Goal: Task Accomplishment & Management: Use online tool/utility

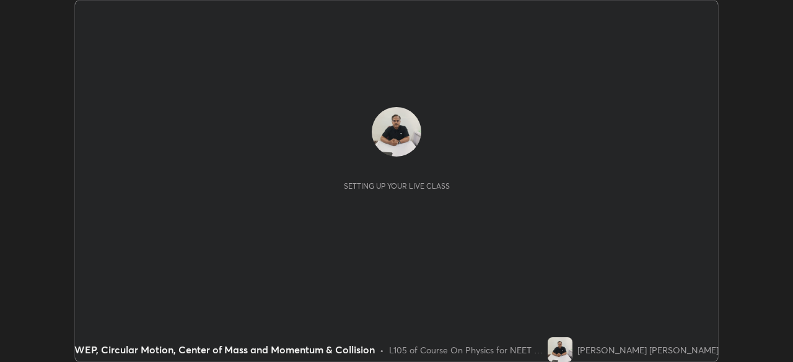
scroll to position [362, 792]
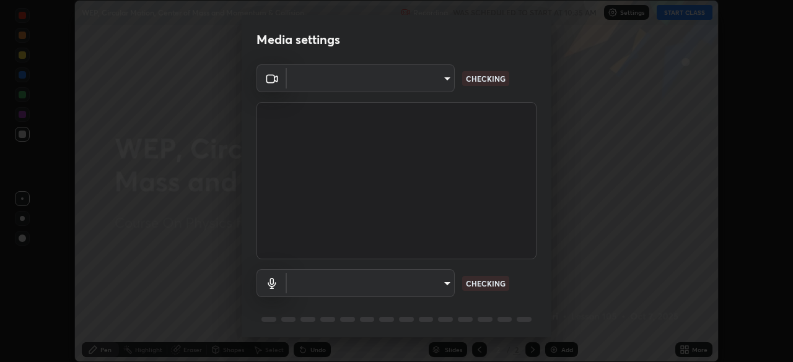
type input "f214d892c1ea21fc9911be358f21603cf7c671268a3f3fdd0c8c81d5790bf436"
click at [409, 284] on body "Erase all WEP, Circular Motion, Center of Mass and Momentum & Collision Recordi…" at bounding box center [396, 181] width 793 height 362
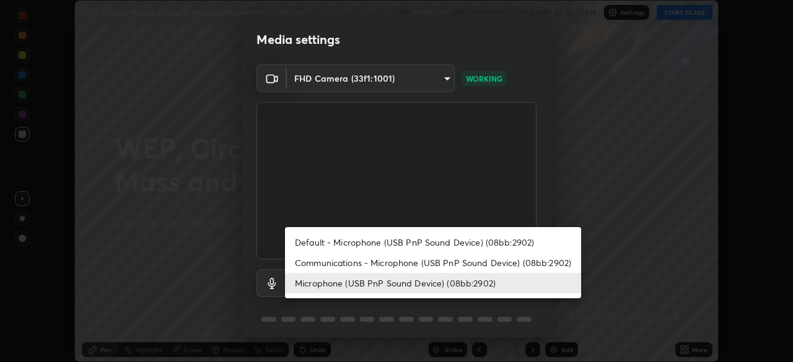
click at [454, 244] on li "Default - Microphone (USB PnP Sound Device) (08bb:2902)" at bounding box center [433, 242] width 296 height 20
type input "default"
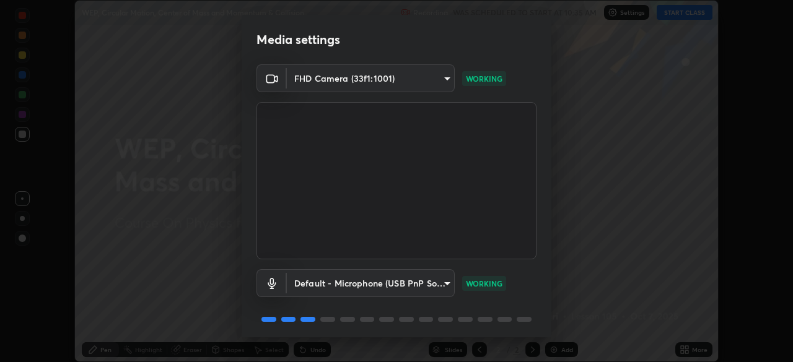
scroll to position [44, 0]
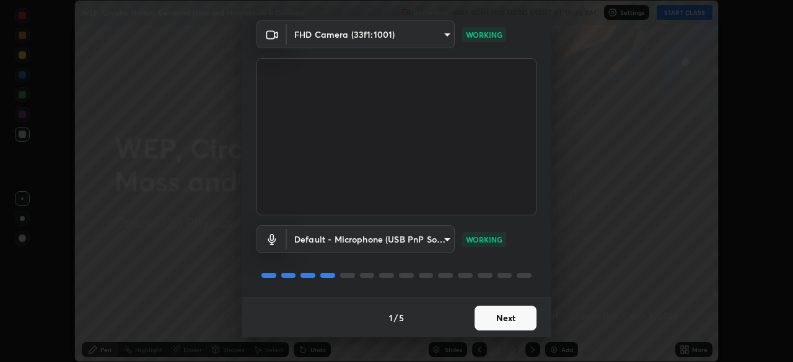
click at [493, 321] on button "Next" at bounding box center [505, 318] width 62 height 25
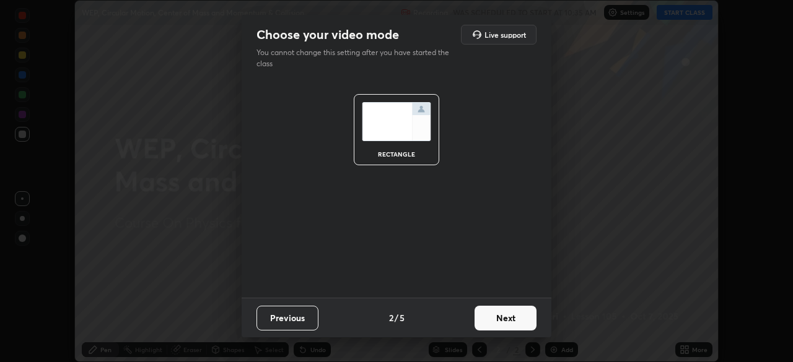
click at [494, 324] on button "Next" at bounding box center [505, 318] width 62 height 25
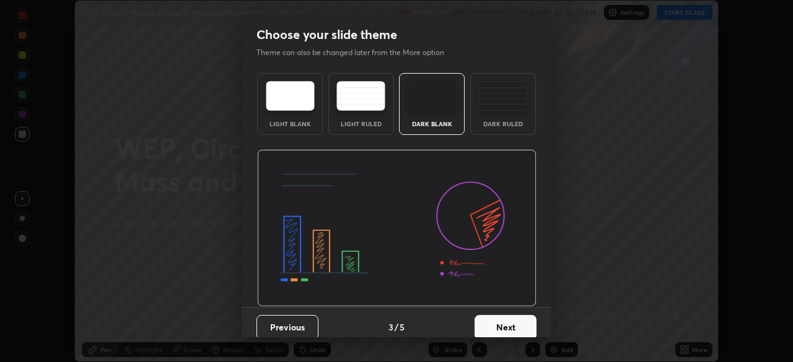
click at [494, 325] on button "Next" at bounding box center [505, 327] width 62 height 25
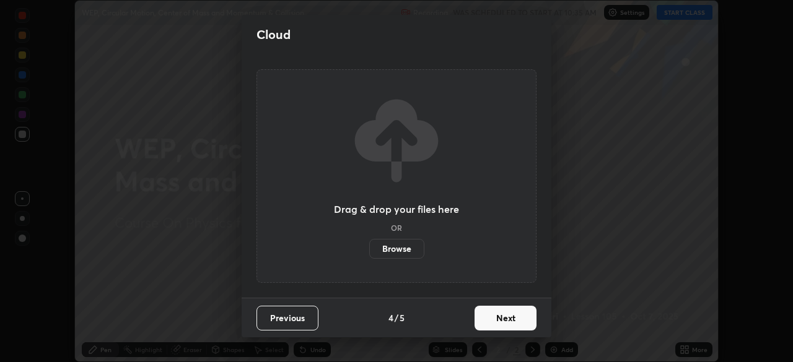
click at [493, 320] on button "Next" at bounding box center [505, 318] width 62 height 25
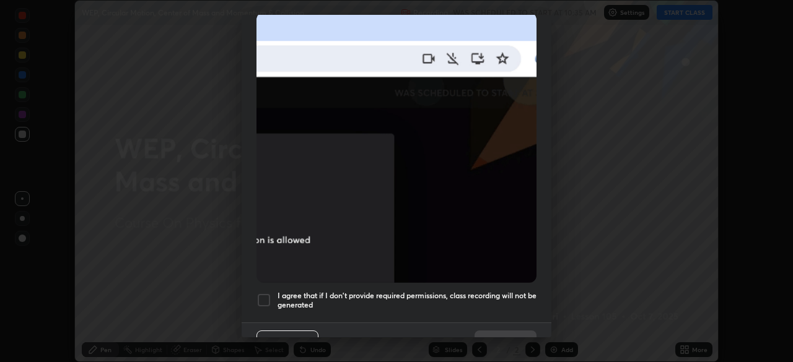
scroll to position [297, 0]
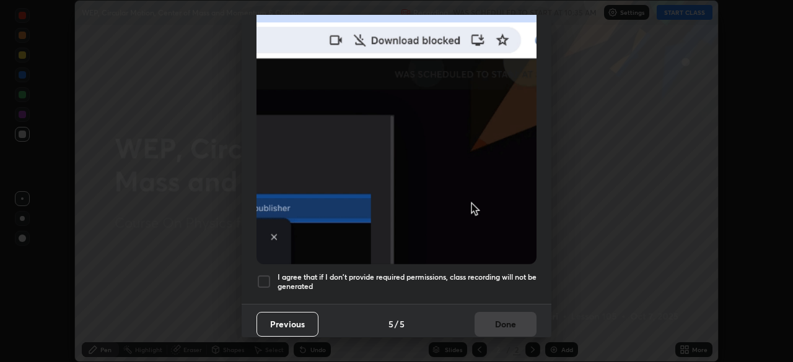
click at [325, 272] on h5 "I agree that if I don't provide required permissions, class recording will not …" at bounding box center [406, 281] width 259 height 19
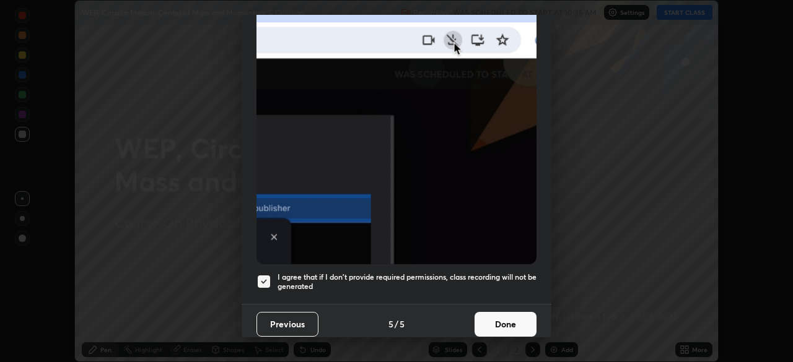
click at [490, 319] on button "Done" at bounding box center [505, 324] width 62 height 25
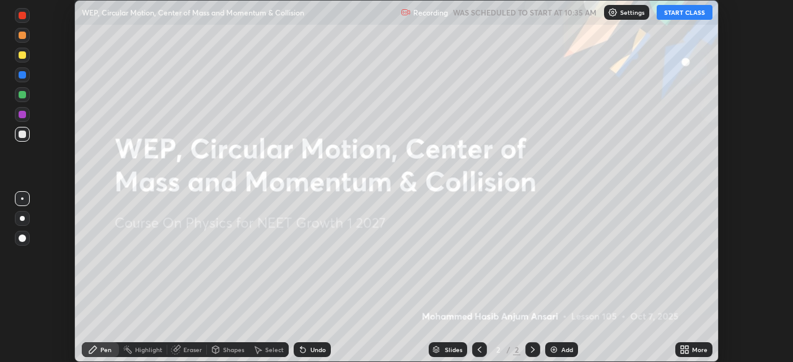
click at [689, 17] on button "START CLASS" at bounding box center [684, 12] width 56 height 15
